Goal: Navigation & Orientation: Find specific page/section

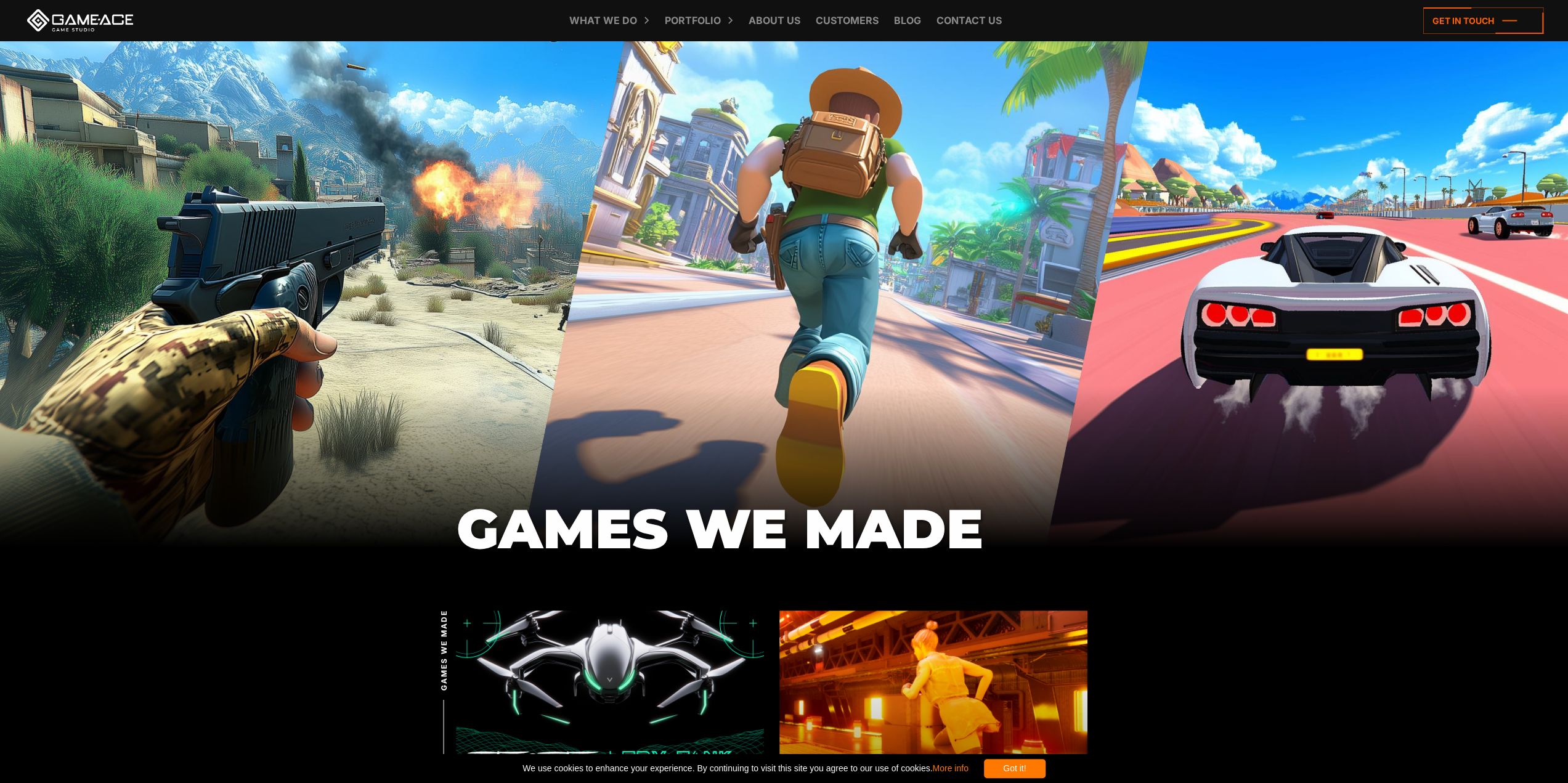
click at [103, 12] on link at bounding box center [80, 20] width 111 height 22
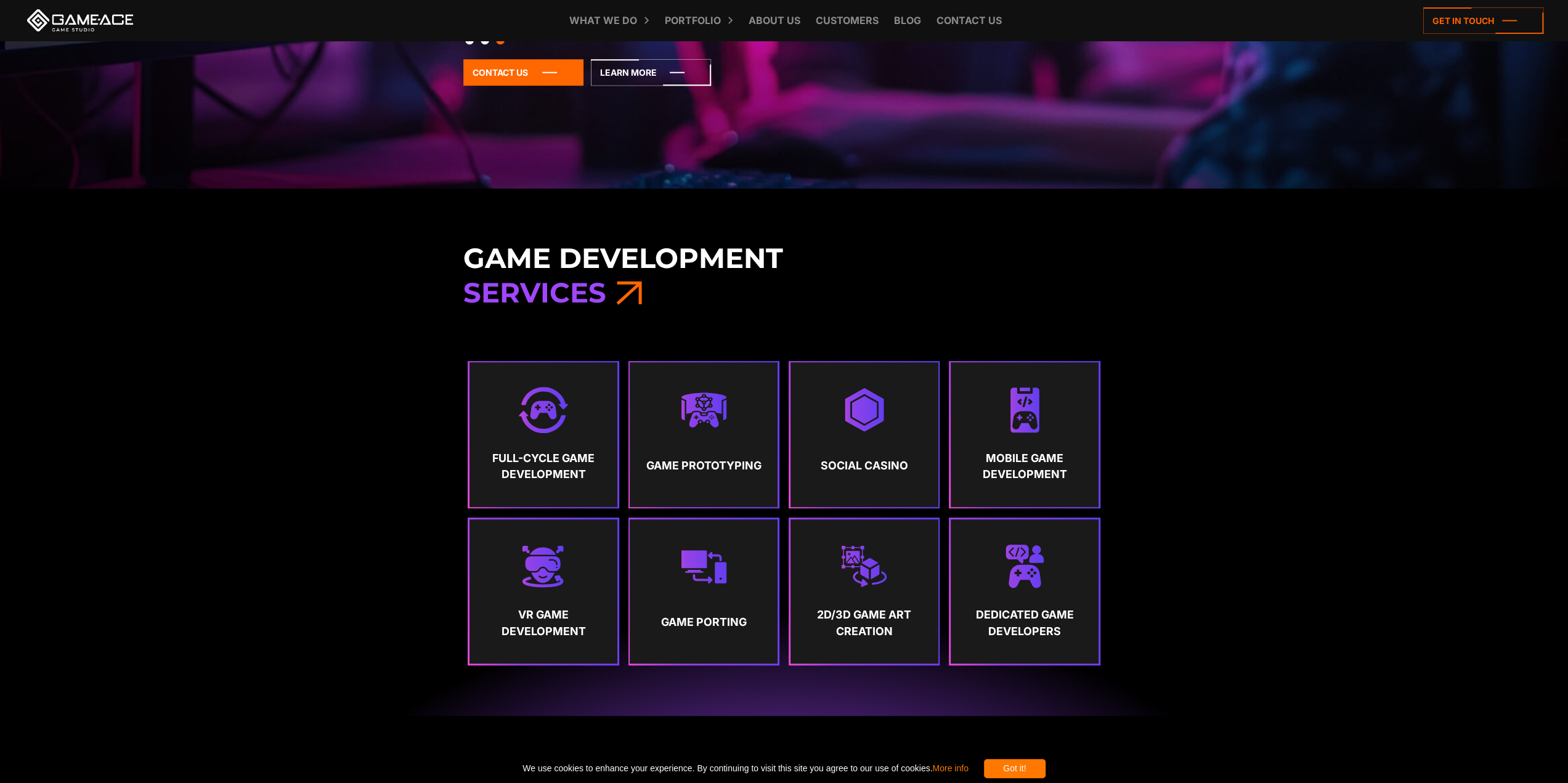
scroll to position [493, 0]
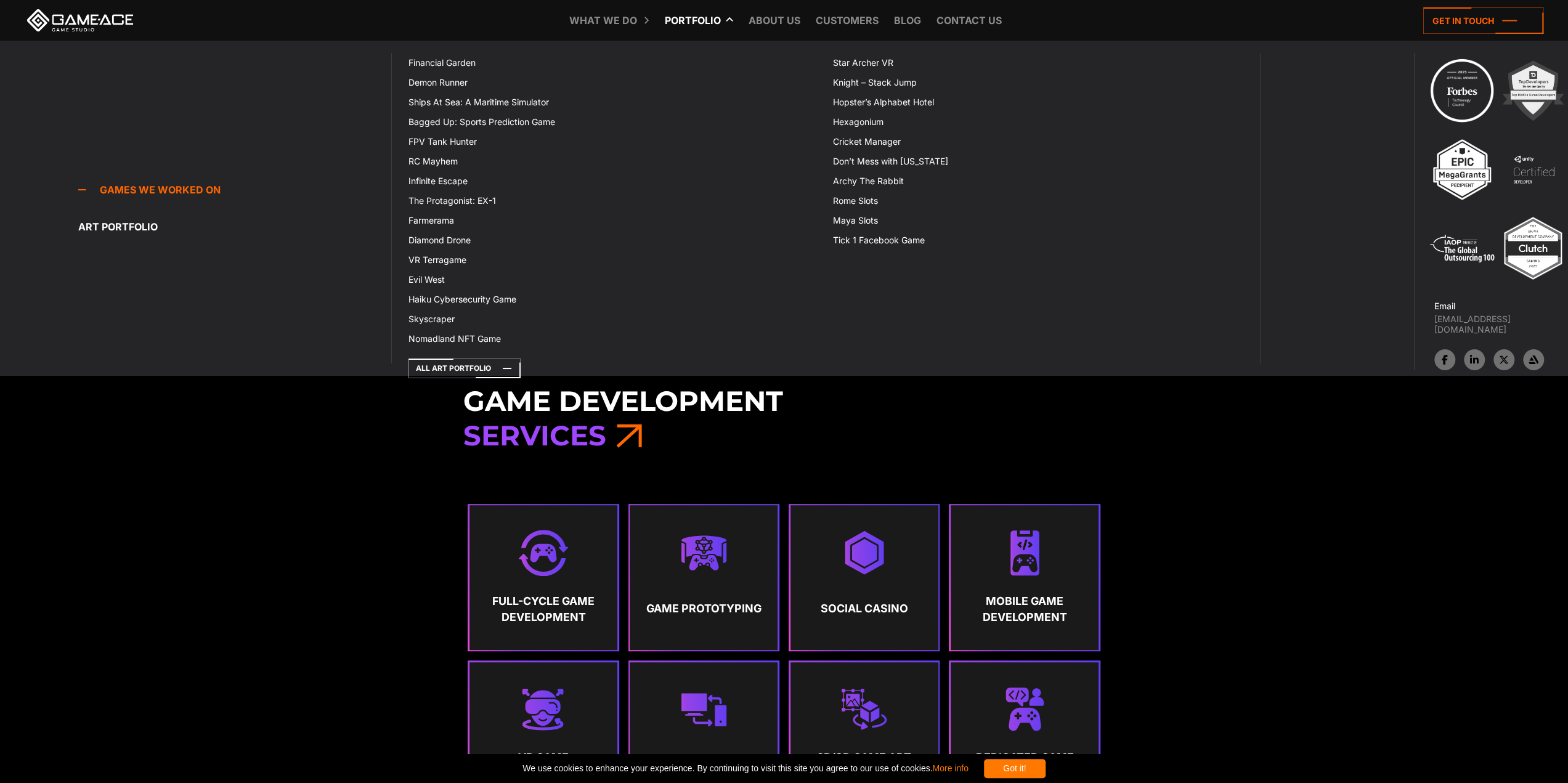
click at [681, 18] on link "Portfolio" at bounding box center [693, 20] width 68 height 40
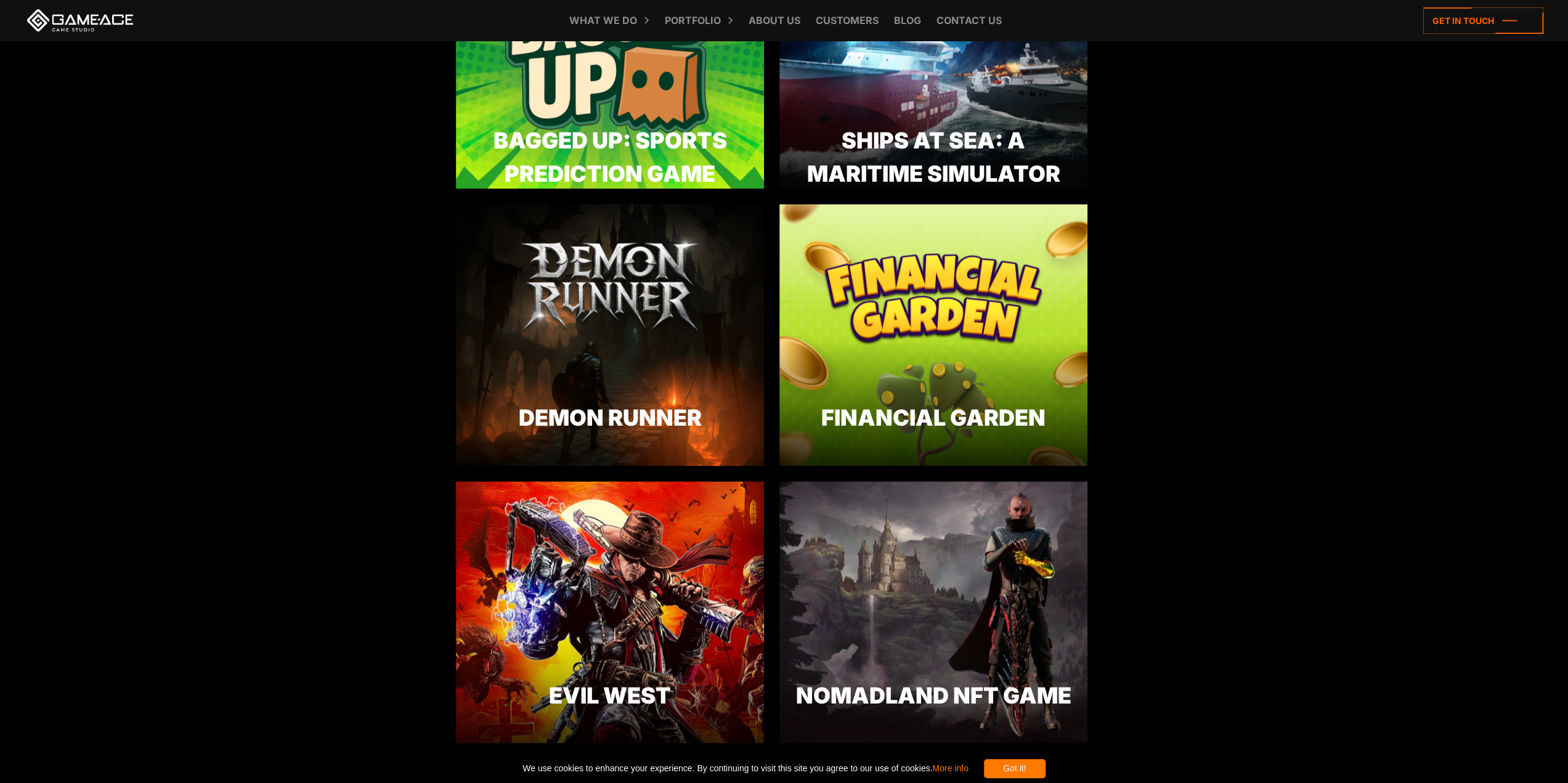
scroll to position [1849, 0]
